Goal: Understand process/instructions: Learn how to perform a task or action

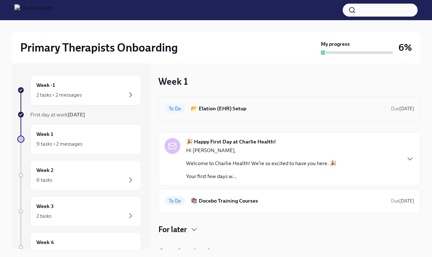
click at [236, 109] on h6 "📂 Elation (EHR) Setup" at bounding box center [288, 108] width 194 height 8
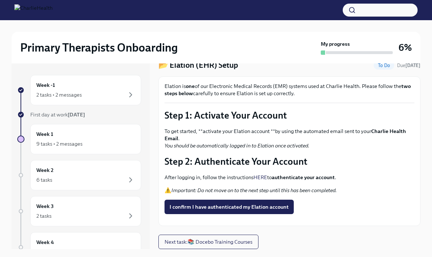
scroll to position [49, 0]
click at [115, 129] on div "Week 1 9 tasks • 2 messages" at bounding box center [85, 139] width 111 height 30
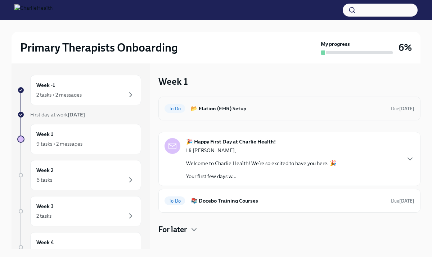
click at [190, 113] on div "To Do 📂 Elation (EHR) Setup Due [DATE]" at bounding box center [290, 109] width 250 height 12
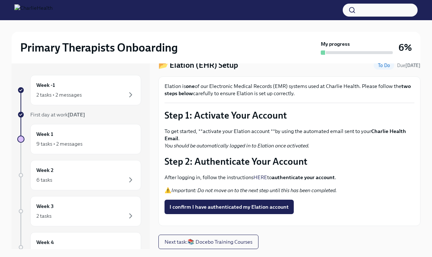
scroll to position [12, 0]
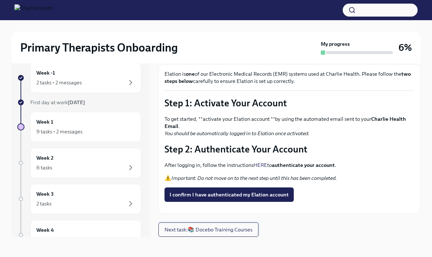
click at [223, 228] on span "Next task : 📚 Docebo Training Courses" at bounding box center [209, 229] width 88 height 7
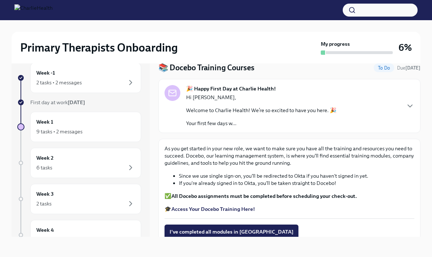
scroll to position [55, 0]
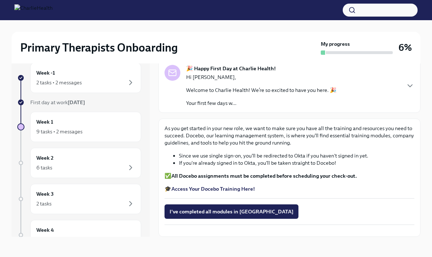
click at [229, 185] on strong "Access Your Docebo Training Here!" at bounding box center [213, 188] width 84 height 6
